Goal: Find specific page/section: Find specific page/section

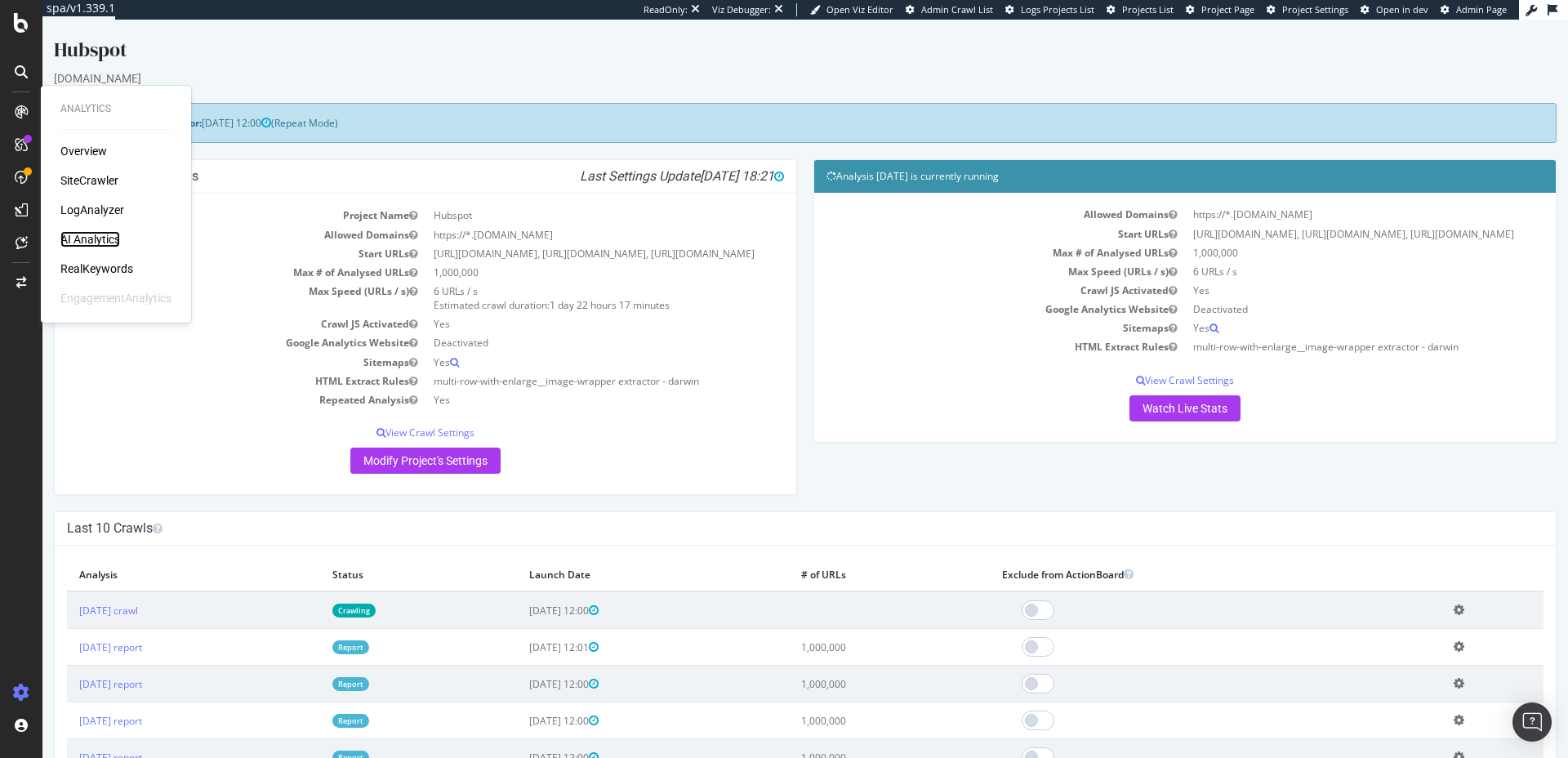
click at [110, 242] on div "AI Analytics" at bounding box center [90, 239] width 60 height 16
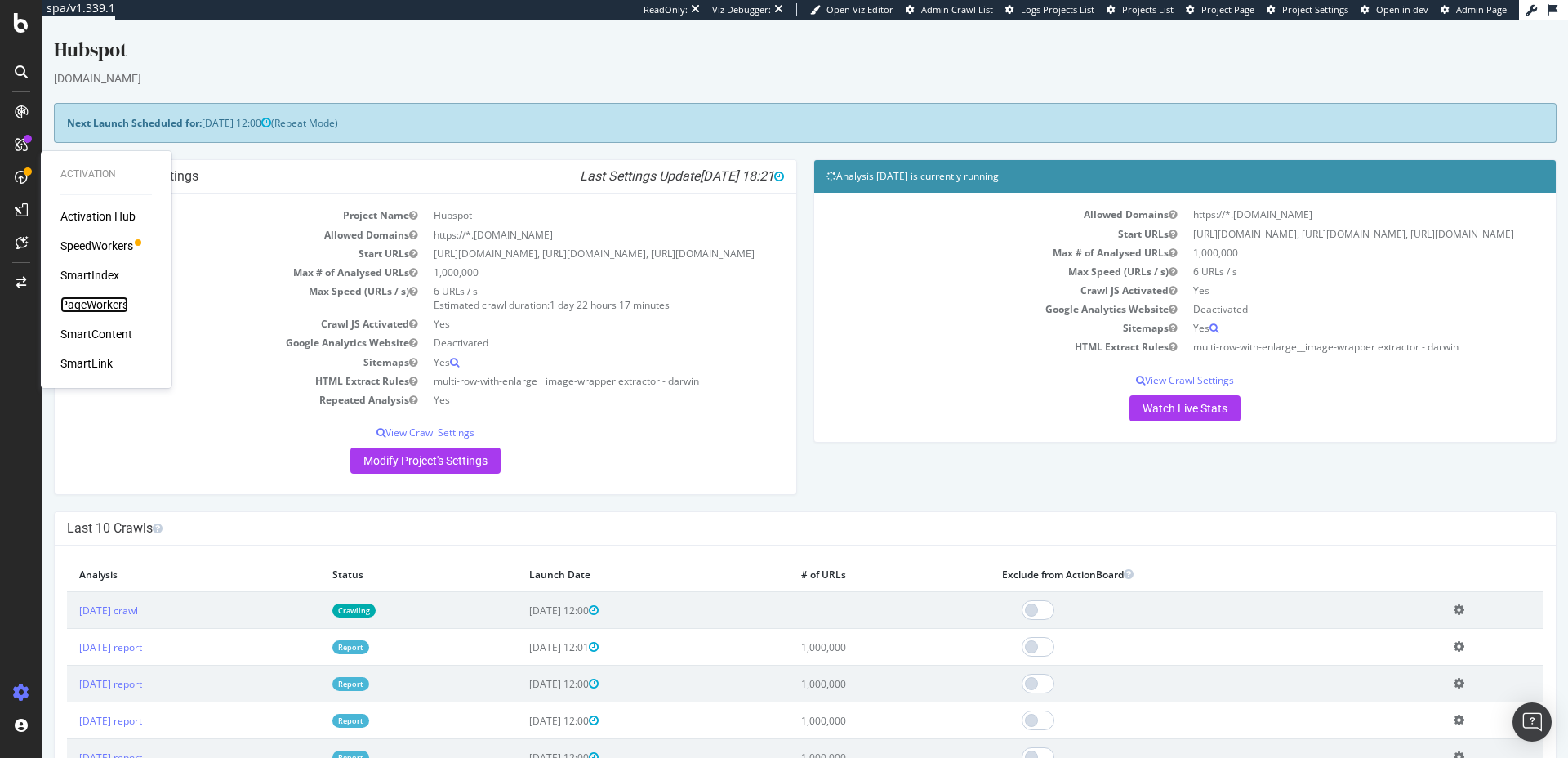
click at [106, 304] on div "PageWorkers" at bounding box center [95, 304] width 68 height 16
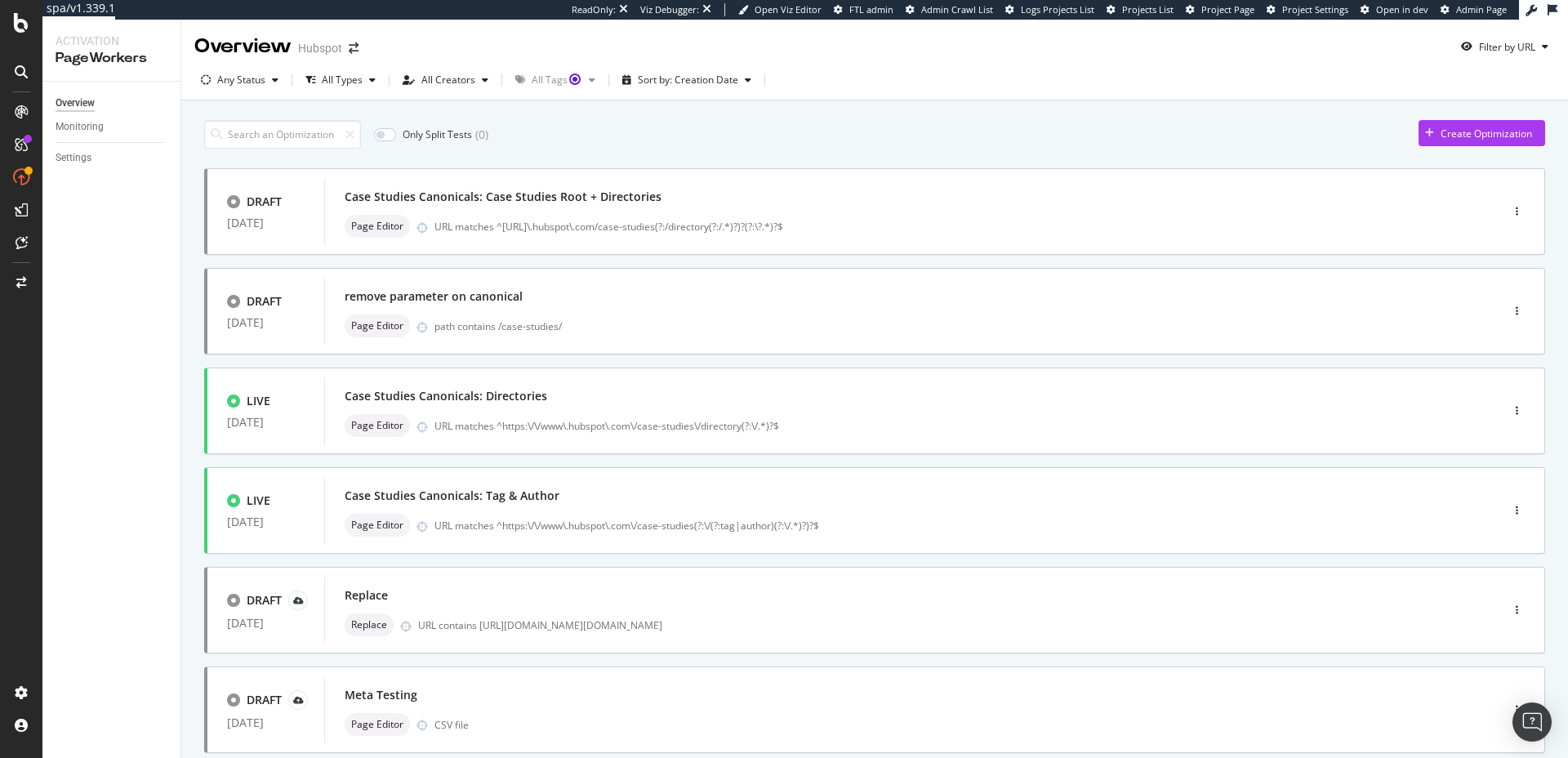
click at [1084, 45] on div "Overview Hubspot Filter by URL" at bounding box center [874, 40] width 1387 height 41
click at [1082, 44] on div "Overview Hubspot Filter by URL" at bounding box center [874, 40] width 1387 height 41
